Goal: Task Accomplishment & Management: Manage account settings

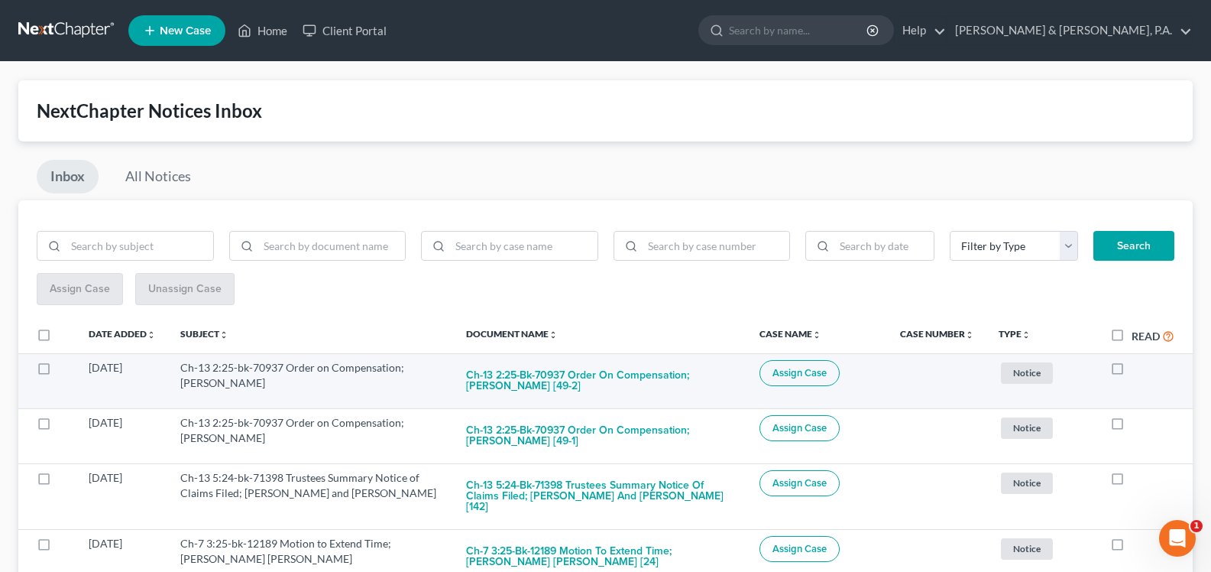
click at [1132, 371] on label at bounding box center [1132, 371] width 0 height 0
click at [1138, 370] on input "checkbox" at bounding box center [1143, 365] width 10 height 10
checkbox input "true"
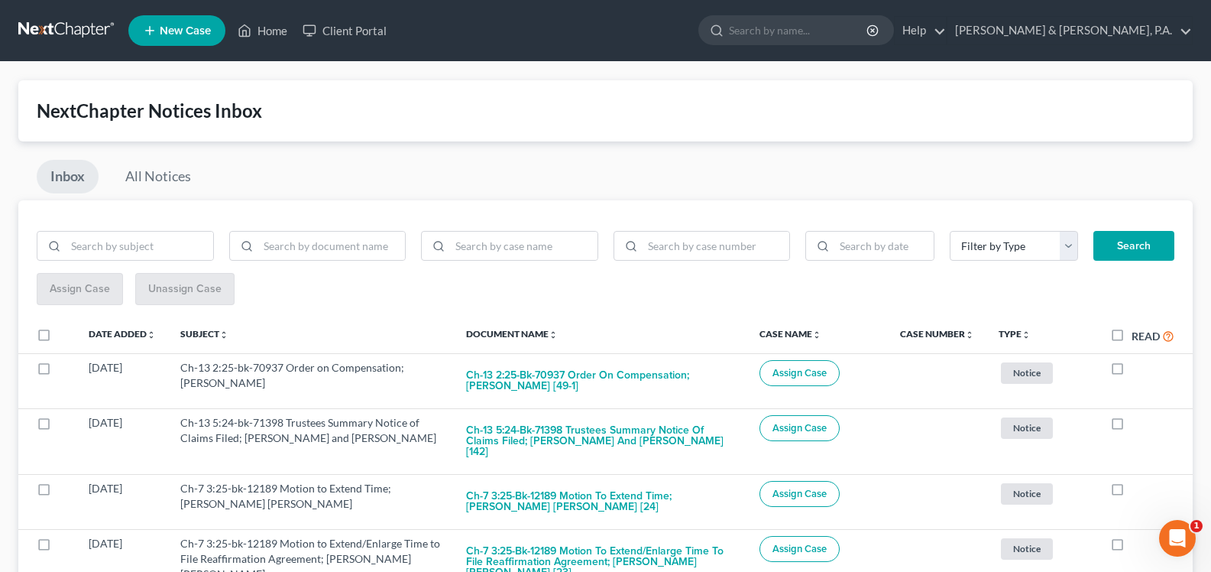
click at [1132, 371] on label at bounding box center [1132, 371] width 0 height 0
click at [1138, 370] on input "checkbox" at bounding box center [1143, 365] width 10 height 10
checkbox input "true"
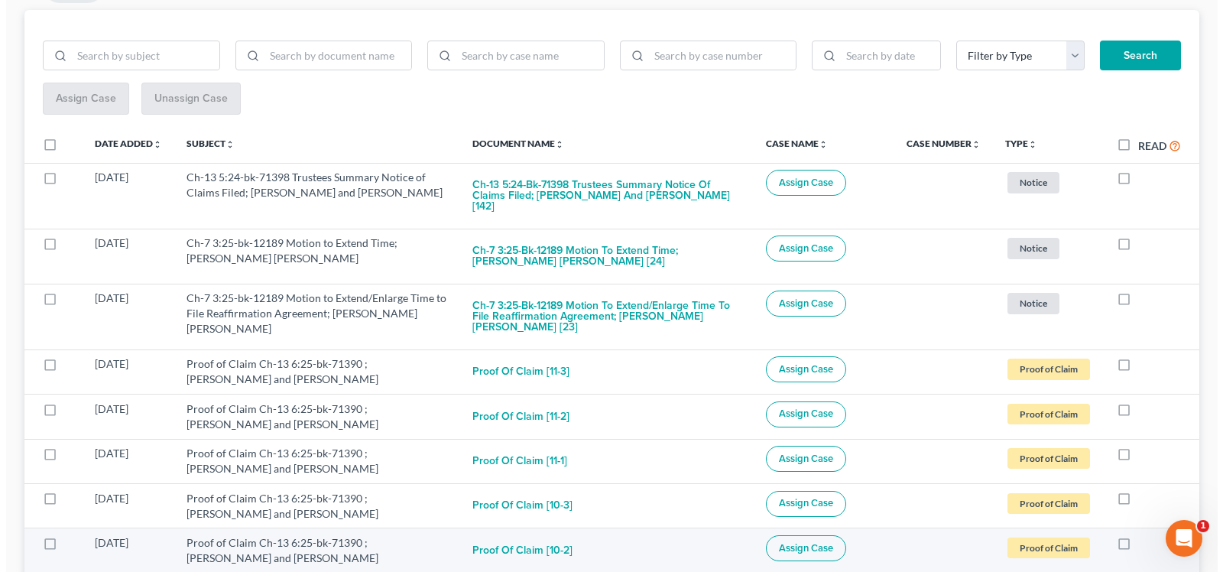
scroll to position [260, 0]
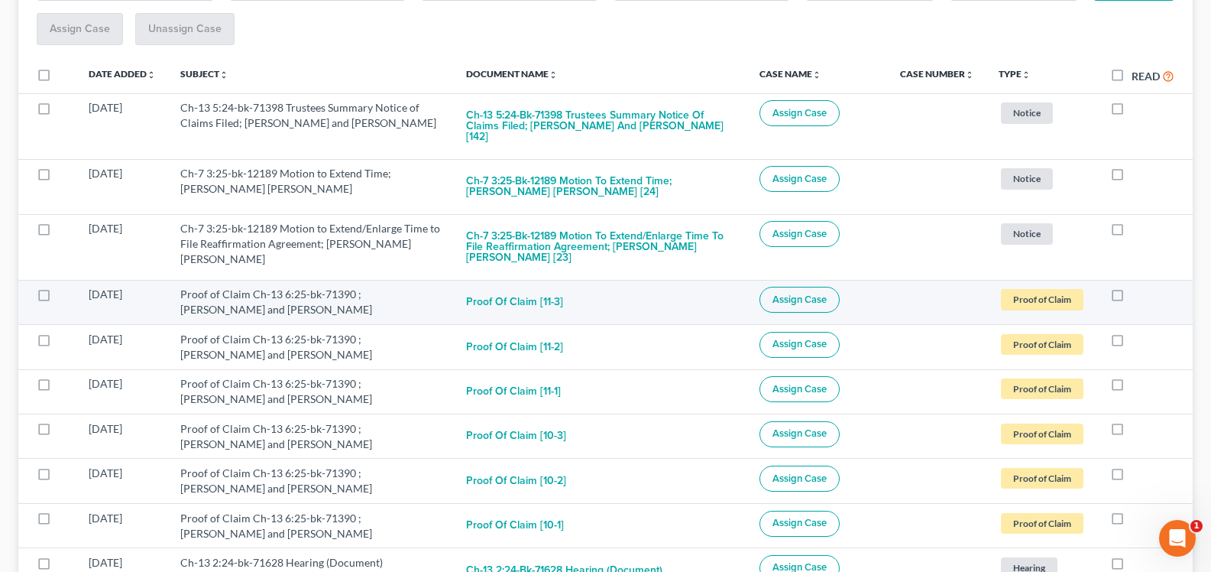
click at [1132, 298] on label at bounding box center [1132, 298] width 0 height 0
click at [1138, 287] on input "checkbox" at bounding box center [1143, 292] width 10 height 10
checkbox input "true"
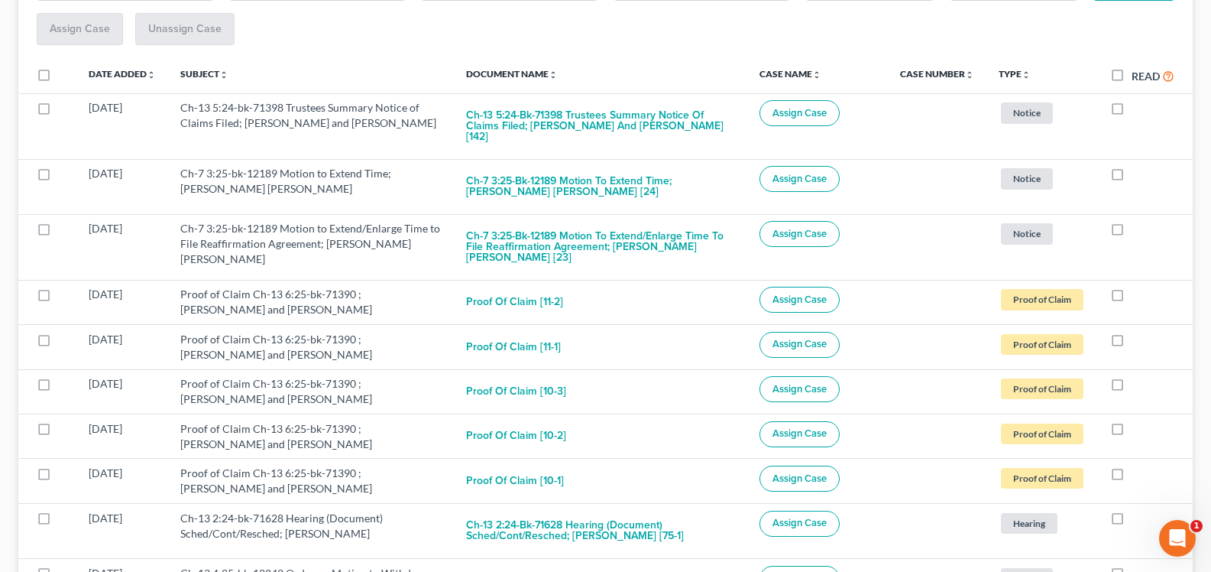
click at [1132, 298] on label at bounding box center [1132, 298] width 0 height 0
click at [1138, 287] on input "checkbox" at bounding box center [1143, 292] width 10 height 10
checkbox input "true"
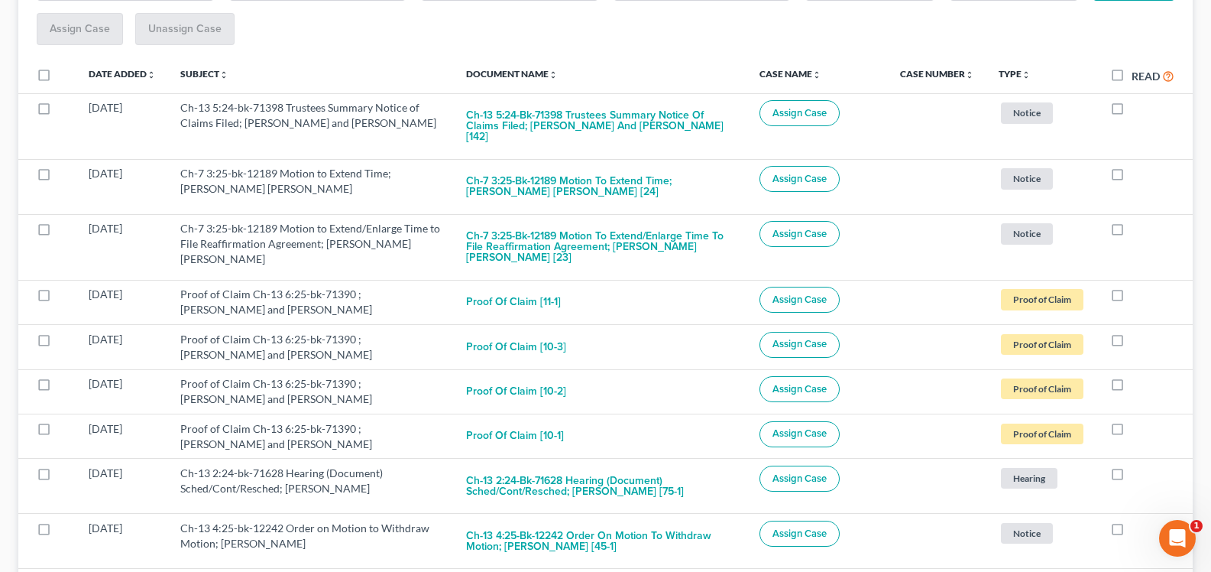
click at [1132, 298] on label at bounding box center [1132, 298] width 0 height 0
click at [1138, 287] on input "checkbox" at bounding box center [1143, 292] width 10 height 10
checkbox input "true"
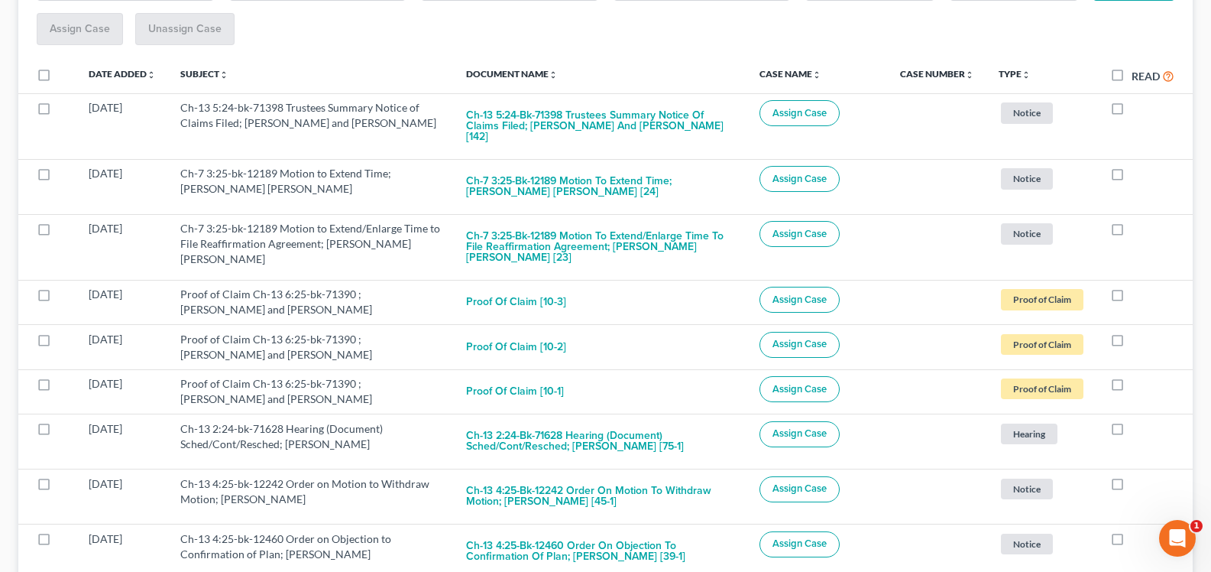
click at [1132, 298] on label at bounding box center [1132, 298] width 0 height 0
click at [1138, 287] on input "checkbox" at bounding box center [1143, 292] width 10 height 10
checkbox input "true"
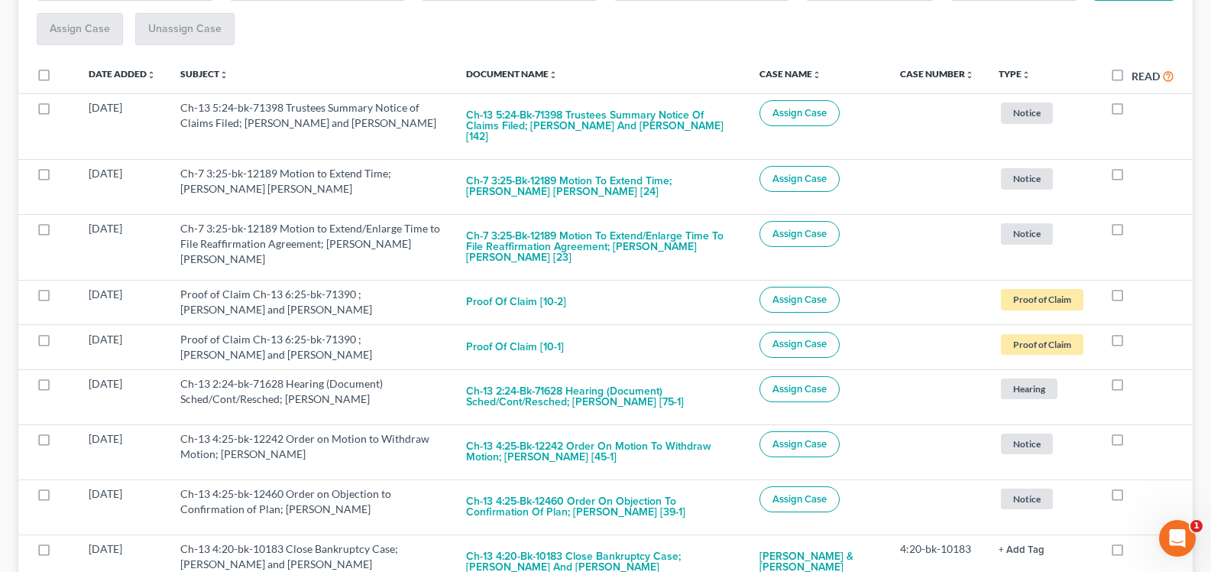
click at [1132, 298] on label at bounding box center [1132, 298] width 0 height 0
click at [1138, 287] on input "checkbox" at bounding box center [1143, 292] width 10 height 10
checkbox input "true"
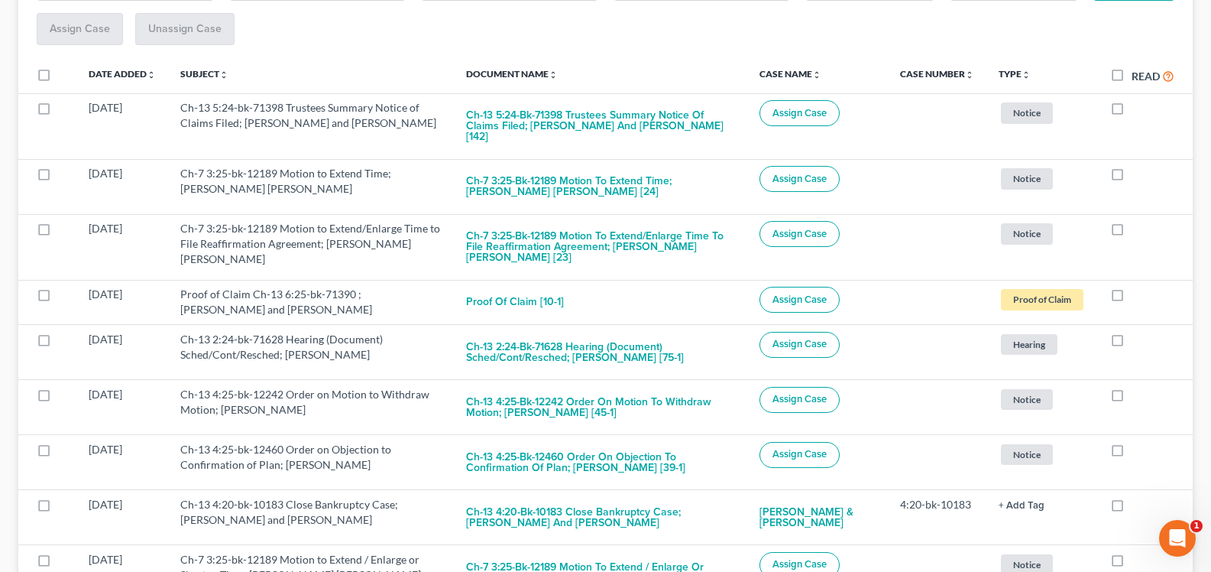
click at [1132, 298] on label at bounding box center [1132, 298] width 0 height 0
click at [1138, 287] on input "checkbox" at bounding box center [1143, 292] width 10 height 10
checkbox input "true"
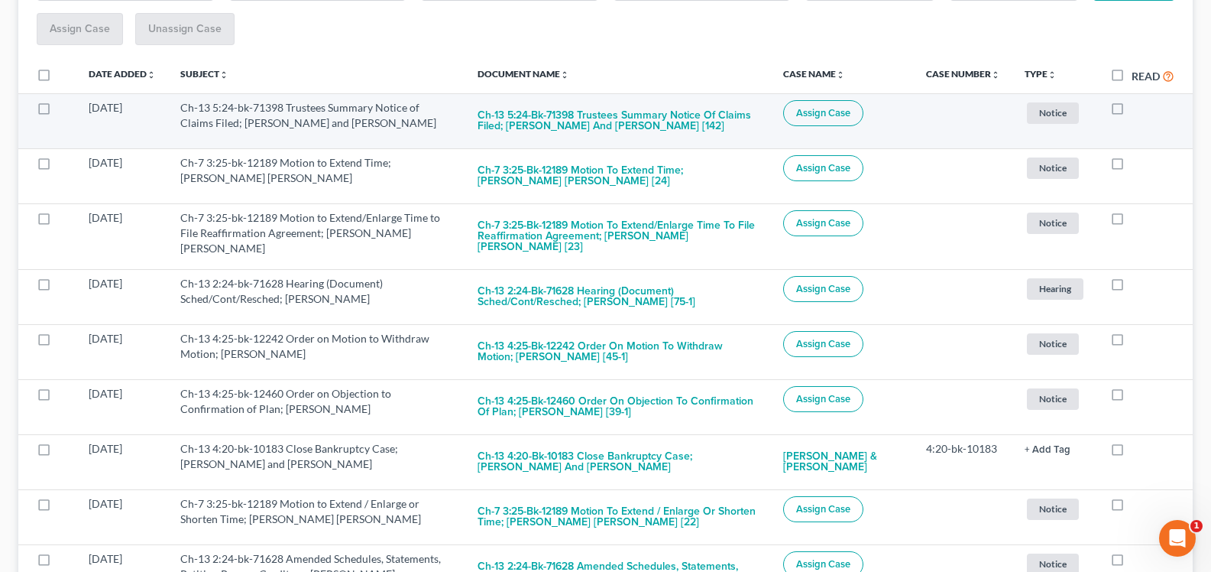
click at [1132, 112] on label at bounding box center [1132, 112] width 0 height 0
click at [1138, 110] on input "checkbox" at bounding box center [1143, 105] width 10 height 10
checkbox input "true"
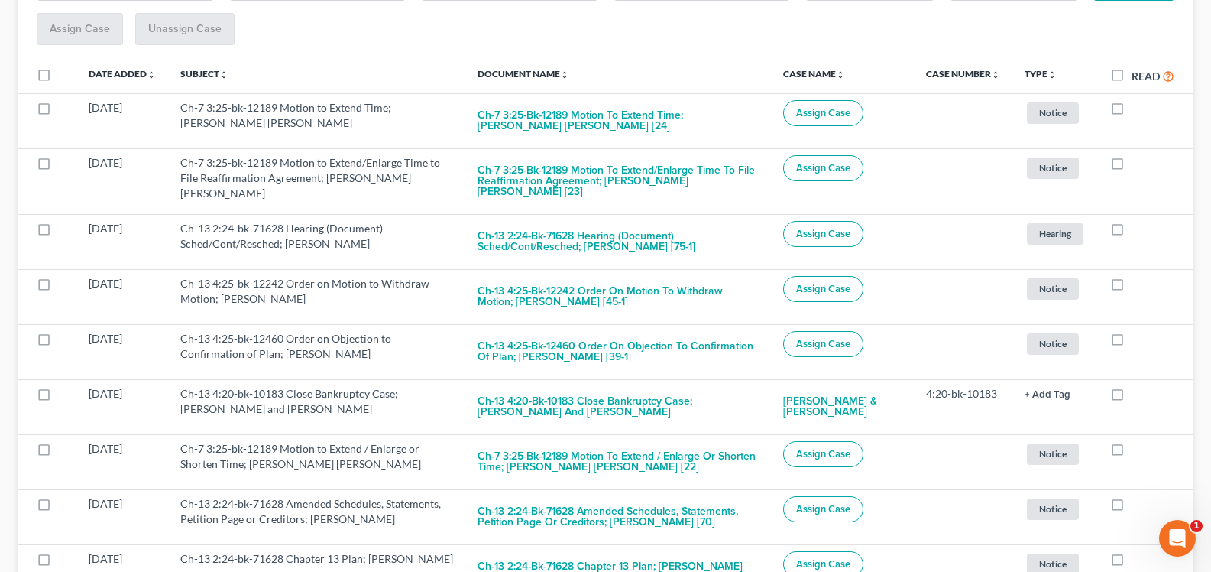
click at [1126, 120] on td at bounding box center [1145, 120] width 95 height 55
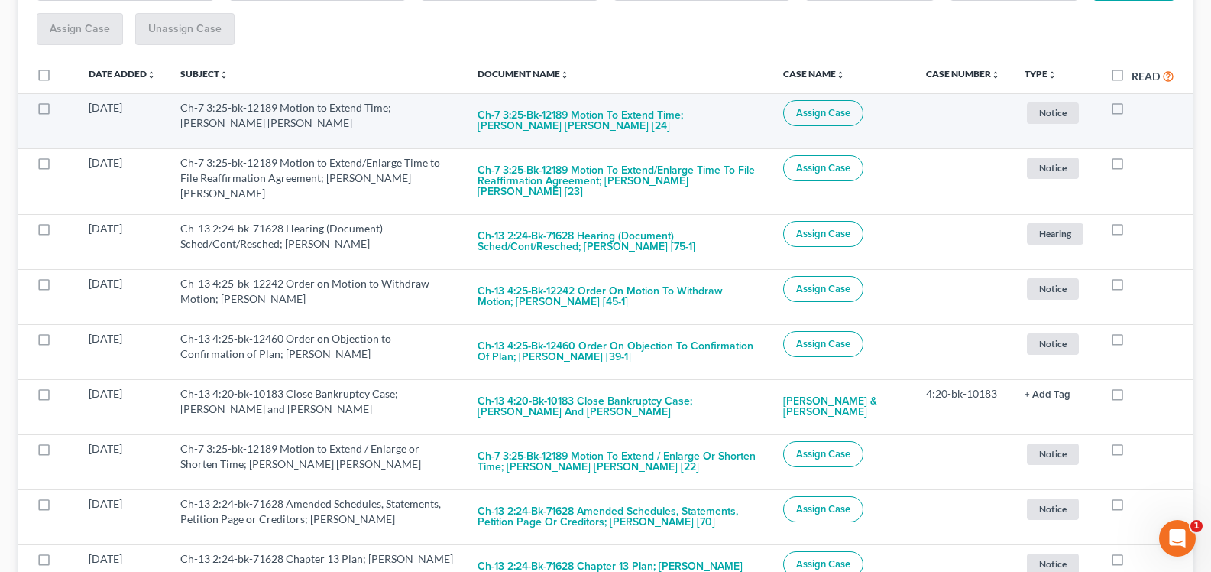
click at [1132, 112] on label at bounding box center [1132, 112] width 0 height 0
click at [1138, 110] on input "checkbox" at bounding box center [1143, 105] width 10 height 10
checkbox input "true"
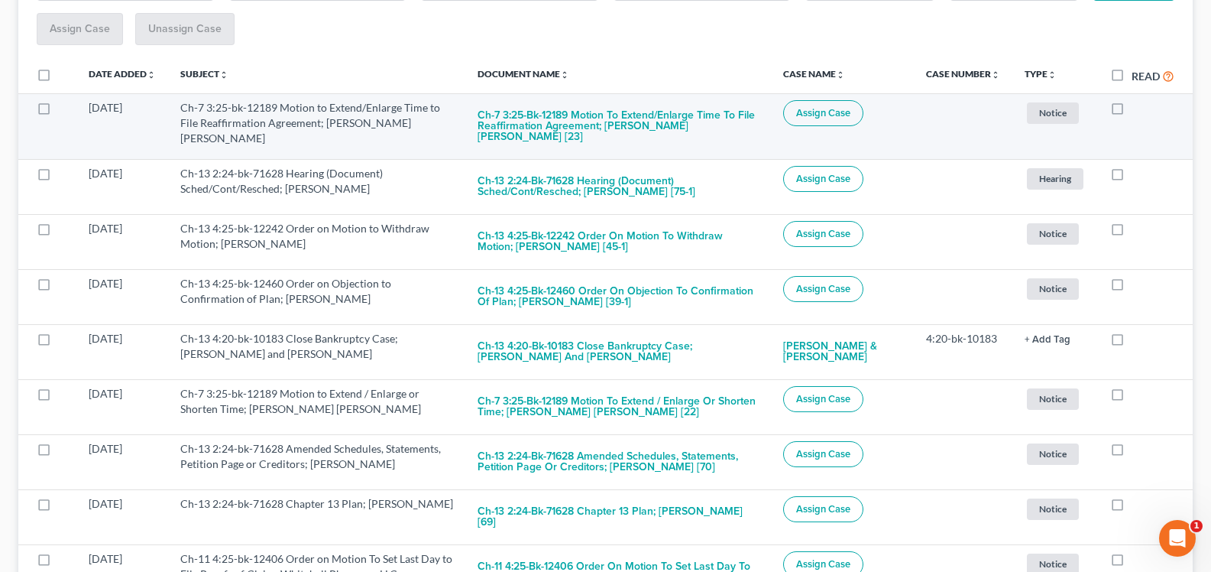
click at [1132, 112] on label at bounding box center [1132, 112] width 0 height 0
click at [1138, 109] on input "checkbox" at bounding box center [1143, 105] width 10 height 10
checkbox input "true"
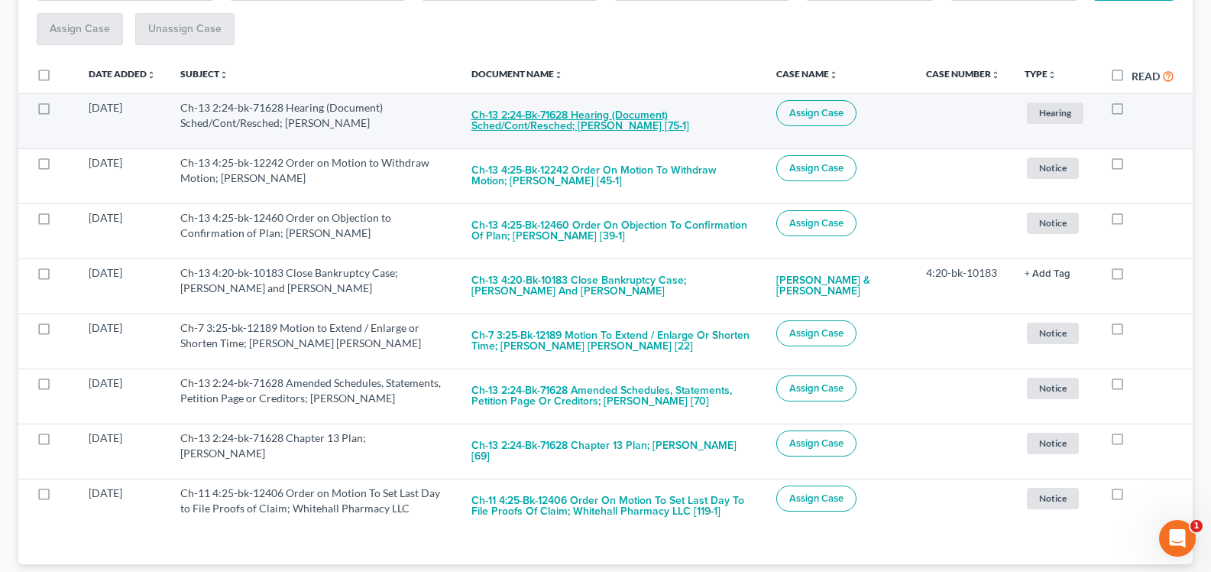
click at [655, 122] on button "Ch-13 2:24-bk-71628 Hearing (Document) Sched/Cont/Resched; [PERSON_NAME] [75-1]" at bounding box center [612, 120] width 281 height 41
checkbox input "true"
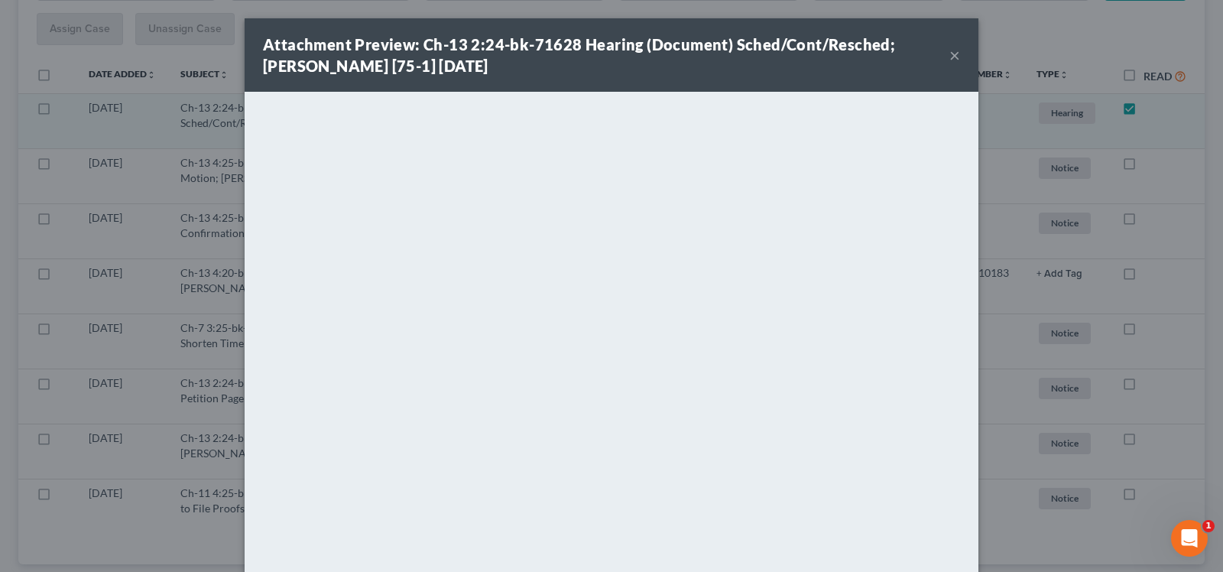
scroll to position [232, 0]
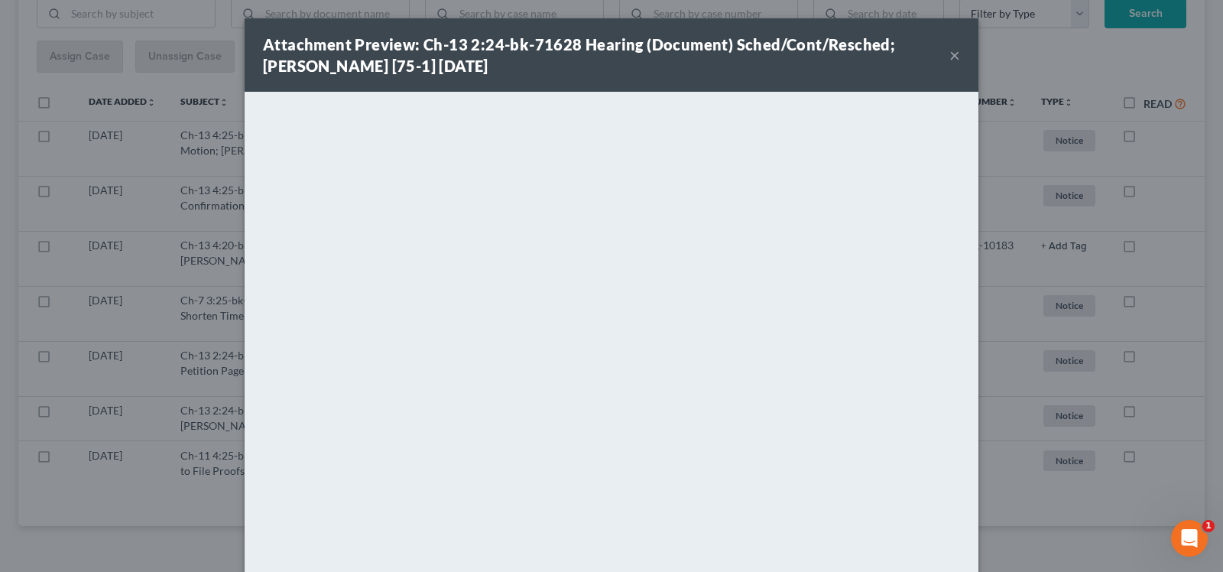
click at [949, 58] on button "×" at bounding box center [954, 55] width 11 height 18
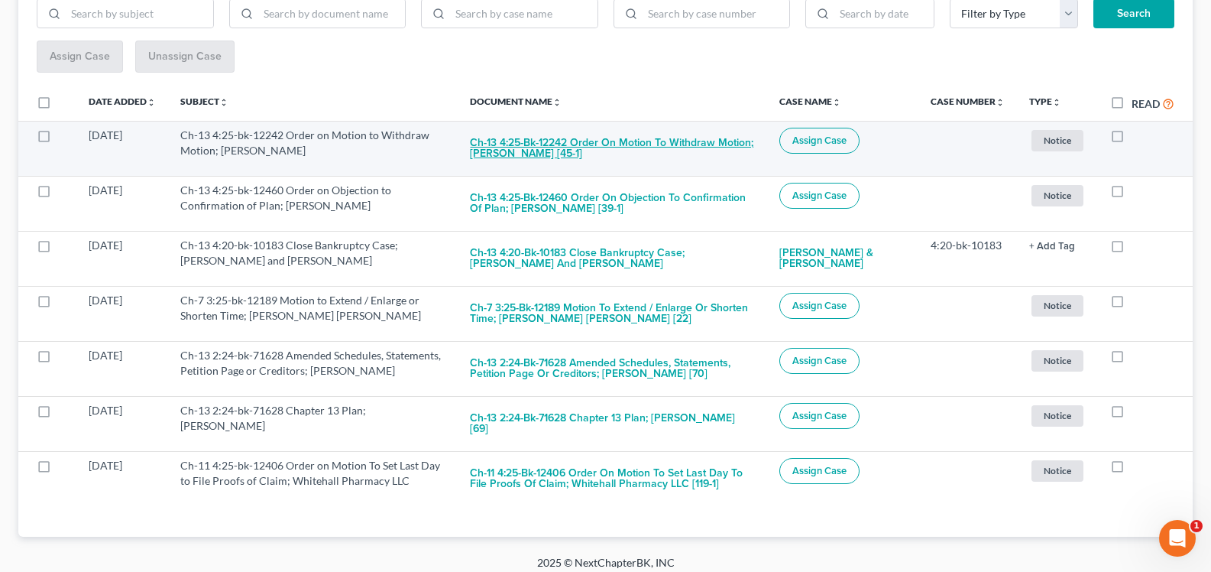
click at [645, 139] on button "Ch-13 4:25-bk-12242 Order on Motion to Withdraw Motion; [PERSON_NAME] [45-1]" at bounding box center [612, 148] width 284 height 41
checkbox input "true"
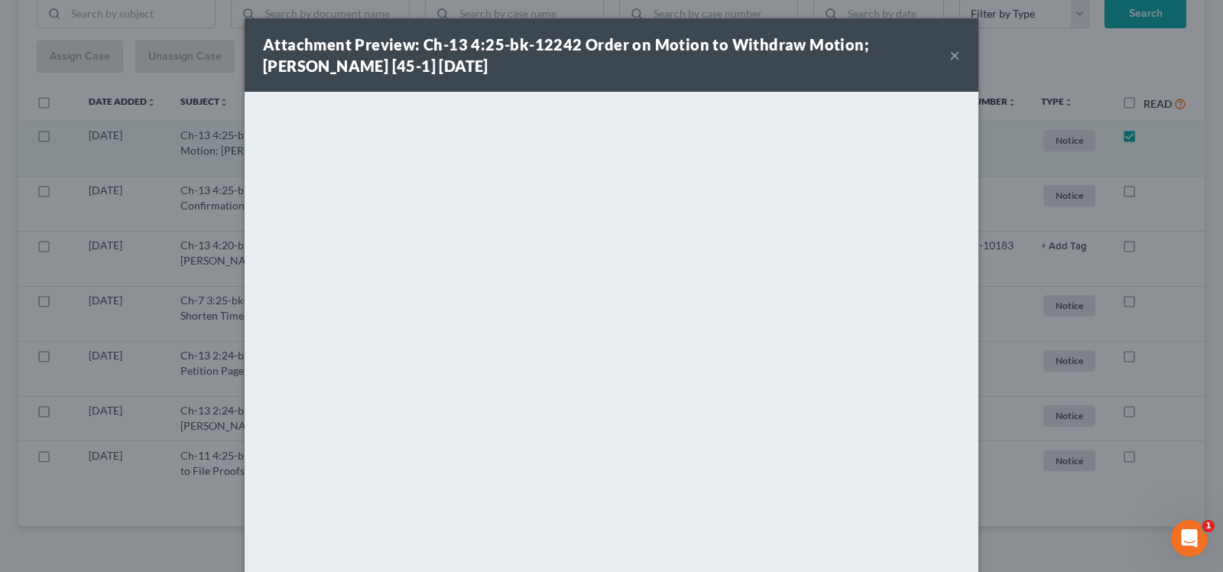
scroll to position [177, 0]
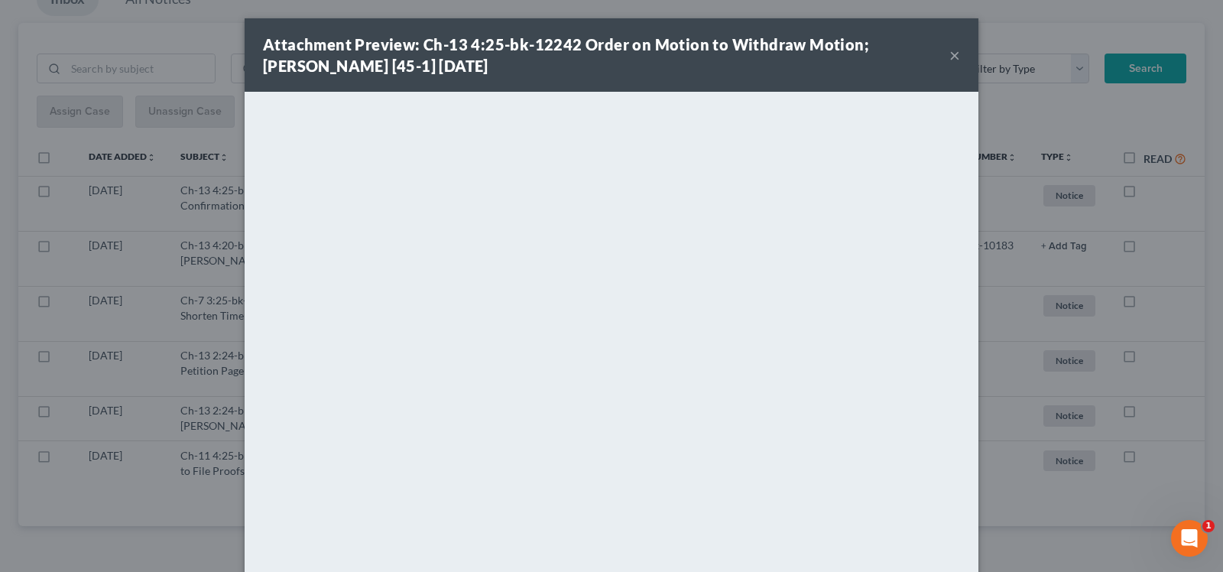
click at [952, 46] on button "×" at bounding box center [954, 55] width 11 height 18
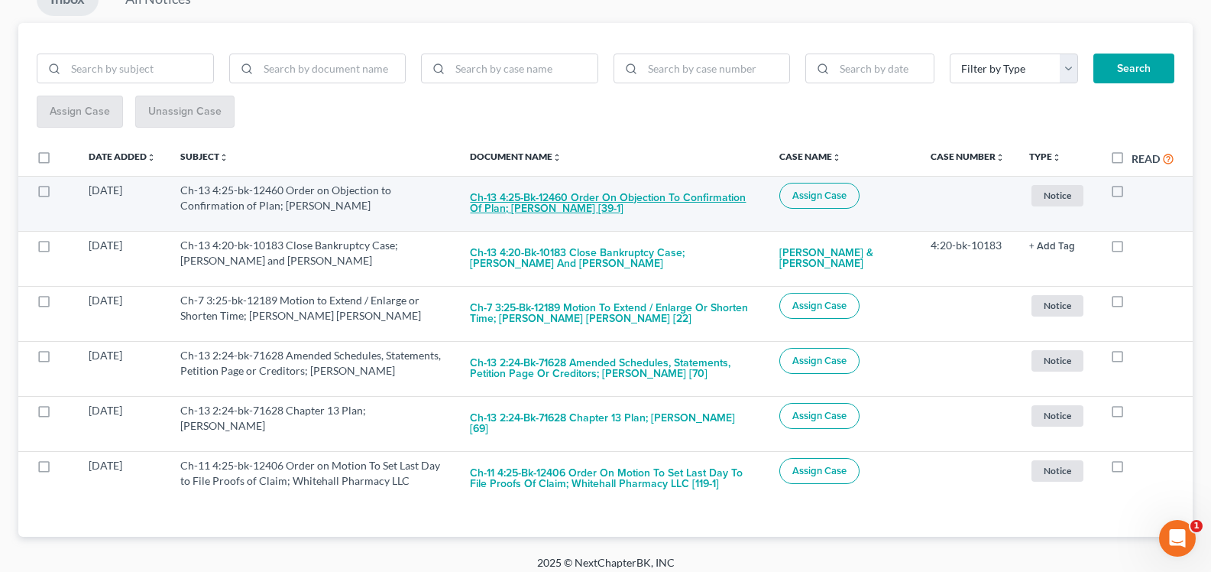
click at [714, 204] on button "Ch-13 4:25-bk-12460 Order on Objection to Confirmation of Plan; [PERSON_NAME] […" at bounding box center [612, 203] width 284 height 41
checkbox input "true"
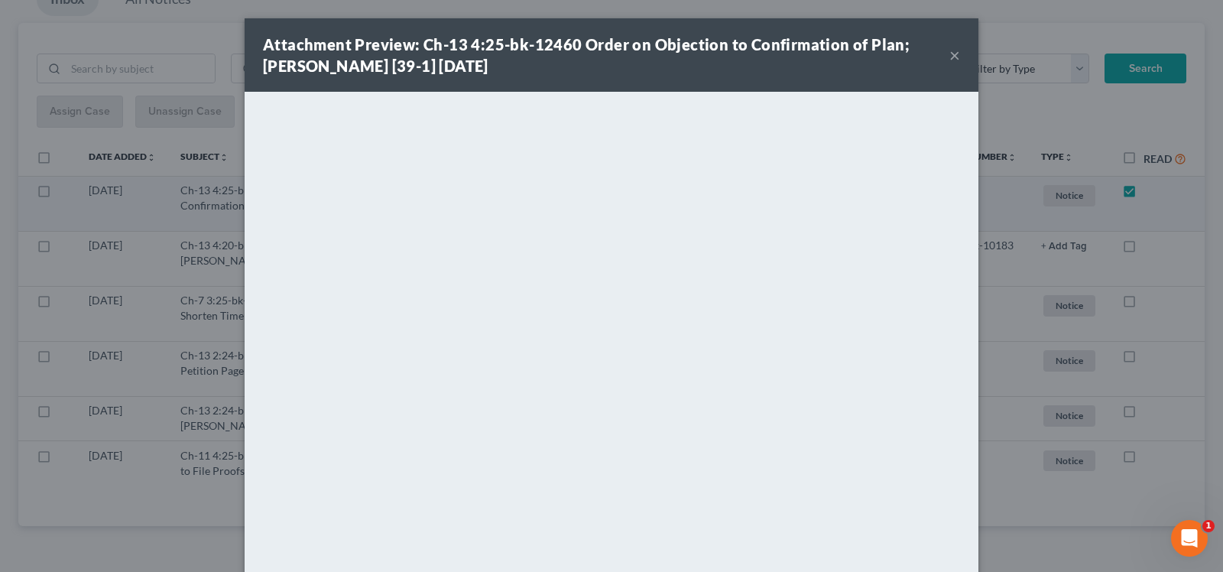
scroll to position [122, 0]
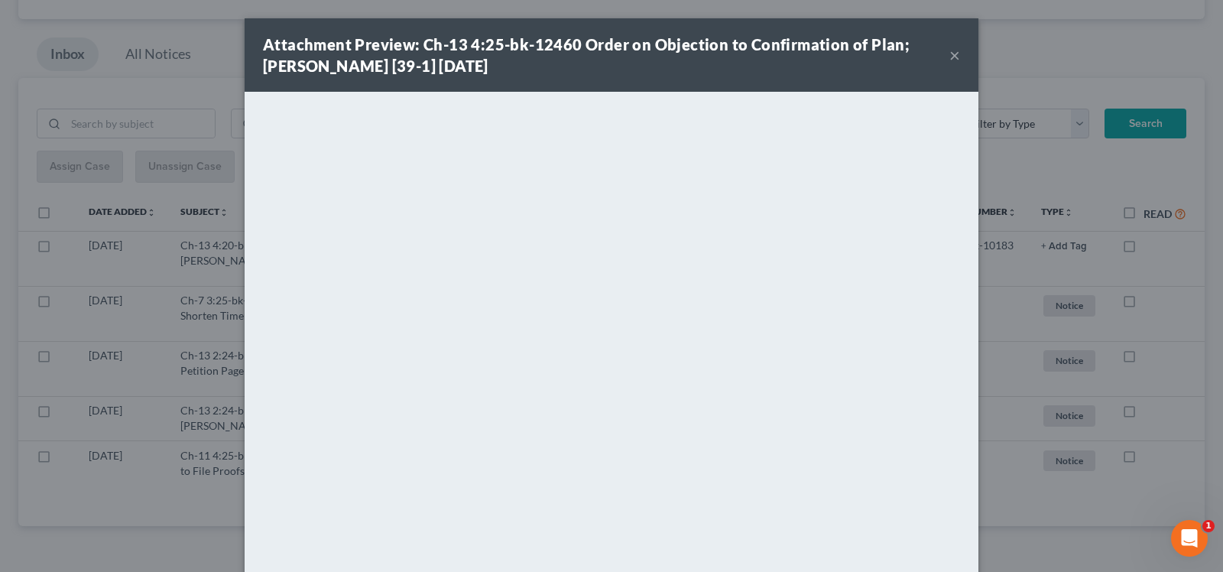
click at [949, 58] on button "×" at bounding box center [954, 55] width 11 height 18
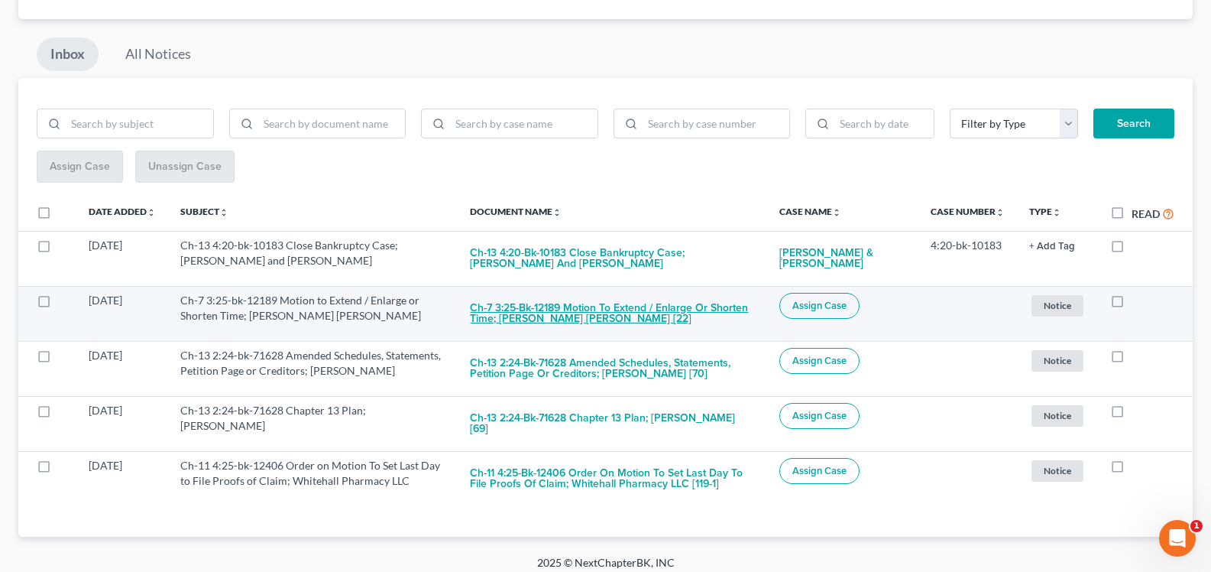
click at [631, 301] on button "Ch-7 3:25-bk-12189 Motion to Extend / Enlarge or Shorten Time; [PERSON_NAME] [P…" at bounding box center [612, 313] width 284 height 41
checkbox input "true"
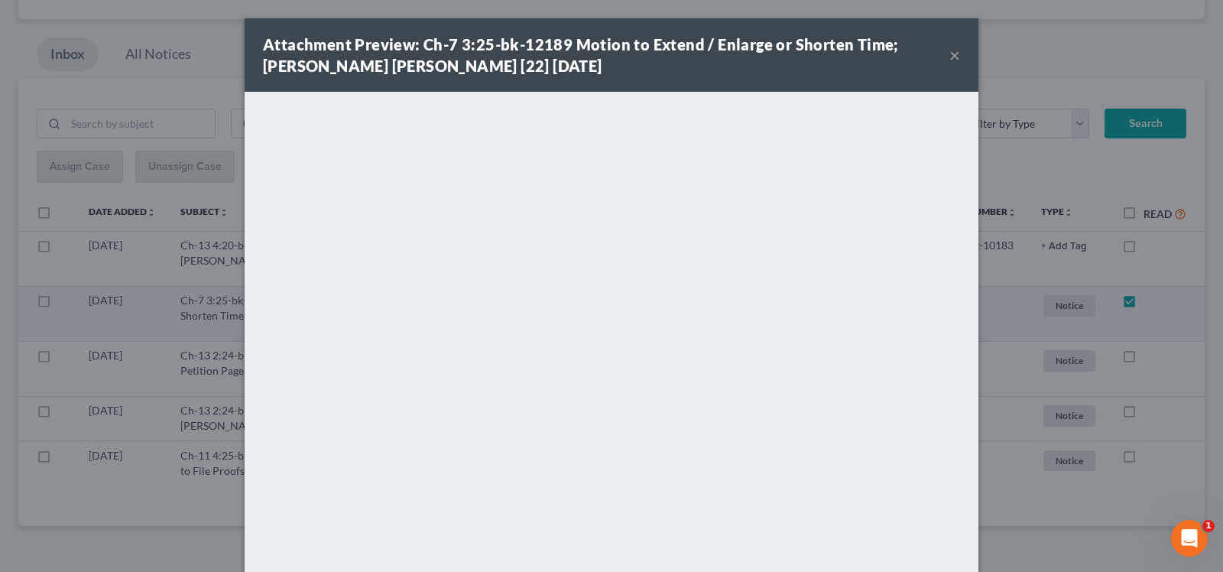
scroll to position [67, 0]
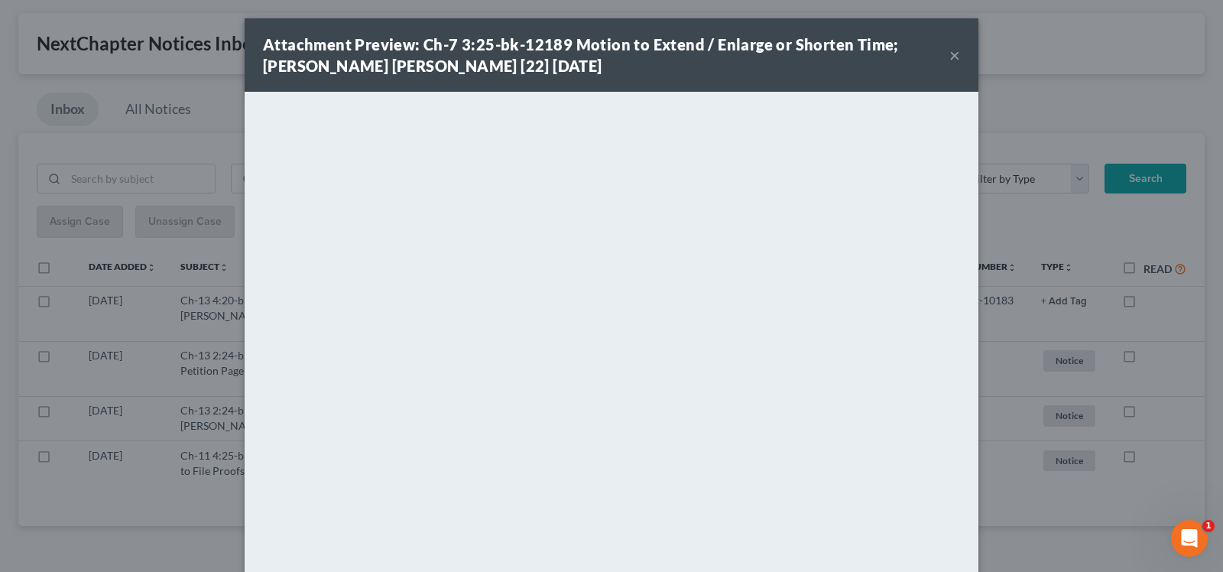
click at [950, 56] on button "×" at bounding box center [954, 55] width 11 height 18
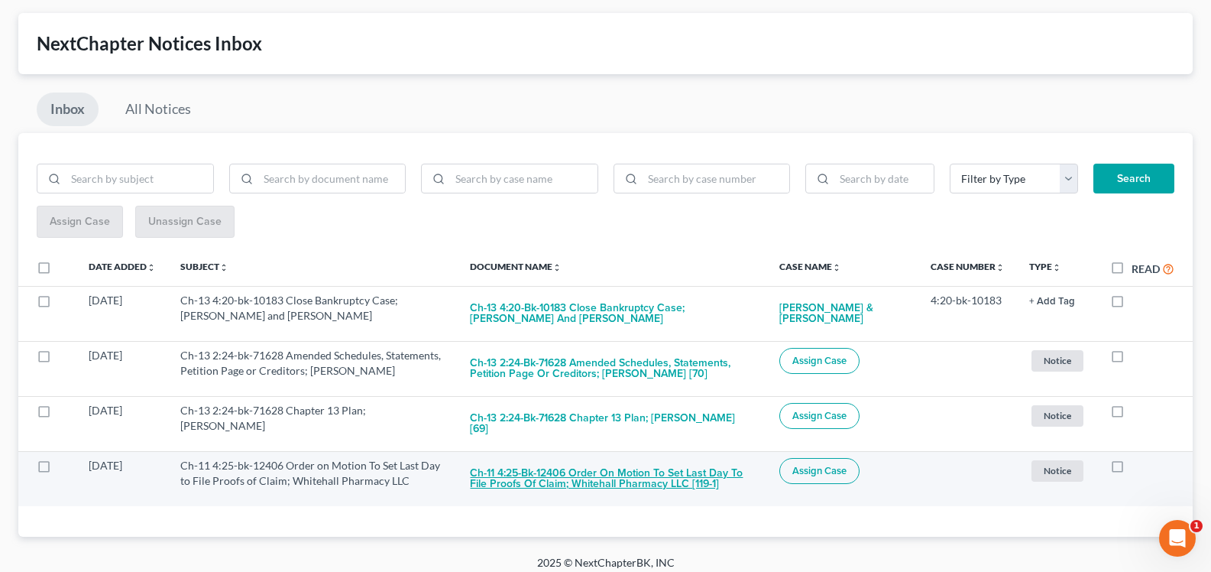
click at [643, 464] on button "Ch-11 4:25-bk-12406 Order on Motion To Set Last Day to File Proofs of Claim; Wh…" at bounding box center [612, 478] width 284 height 41
checkbox input "true"
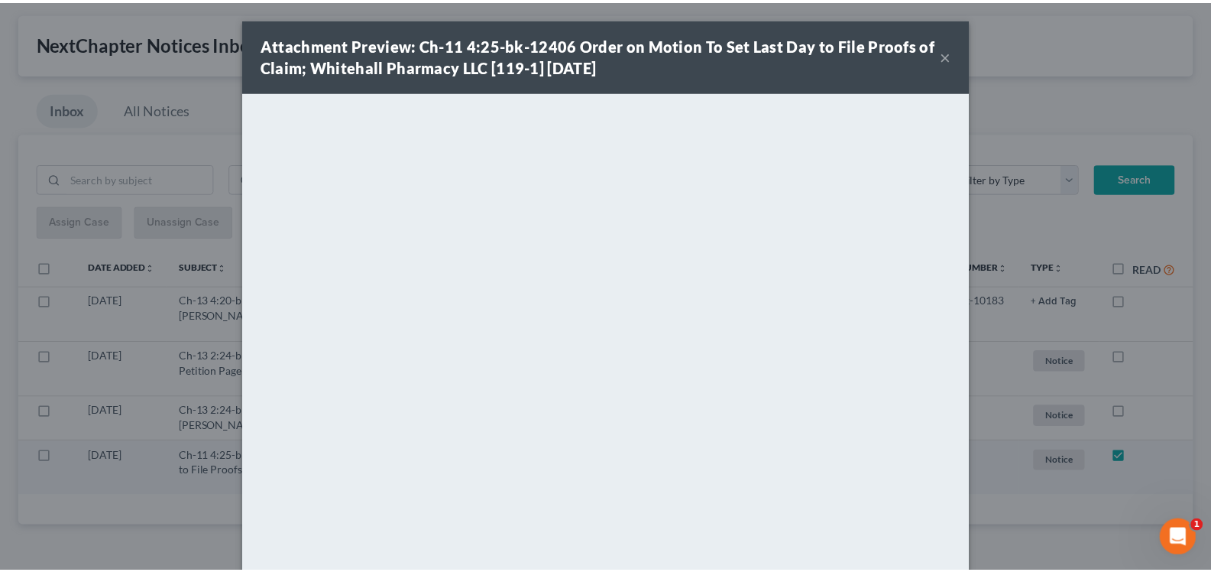
scroll to position [12, 0]
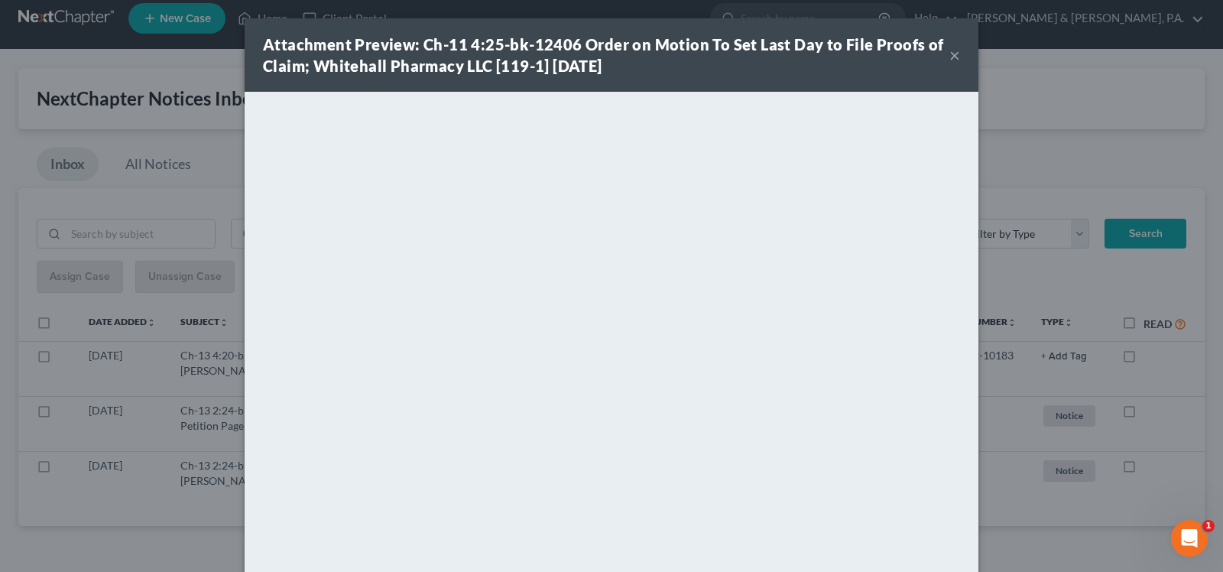
click at [737, 60] on div "Attachment Preview: Ch-11 4:25-bk-12406 Order on Motion To Set Last Day to File…" at bounding box center [606, 55] width 686 height 43
click at [949, 57] on button "×" at bounding box center [954, 55] width 11 height 18
